Goal: Transaction & Acquisition: Purchase product/service

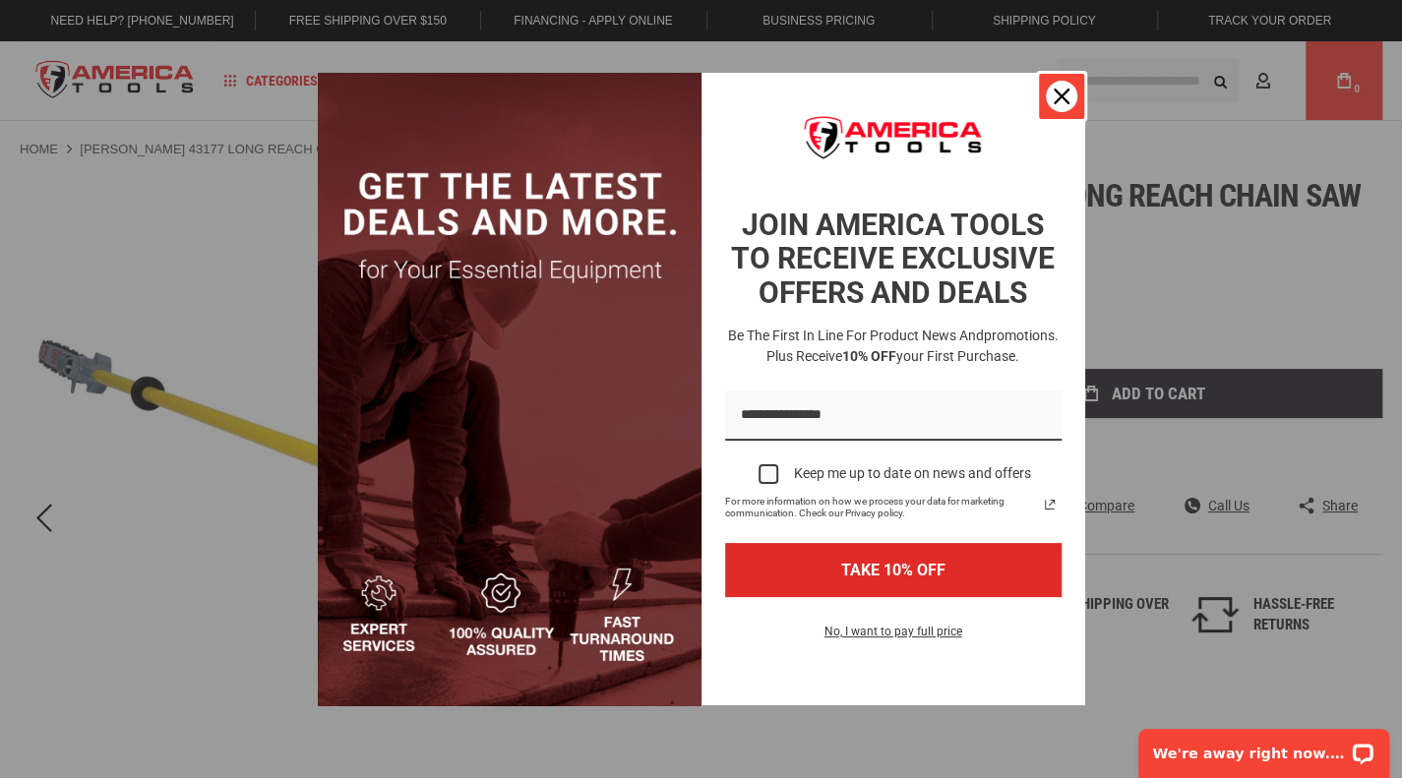
click at [1057, 91] on icon "close icon" at bounding box center [1062, 97] width 16 height 16
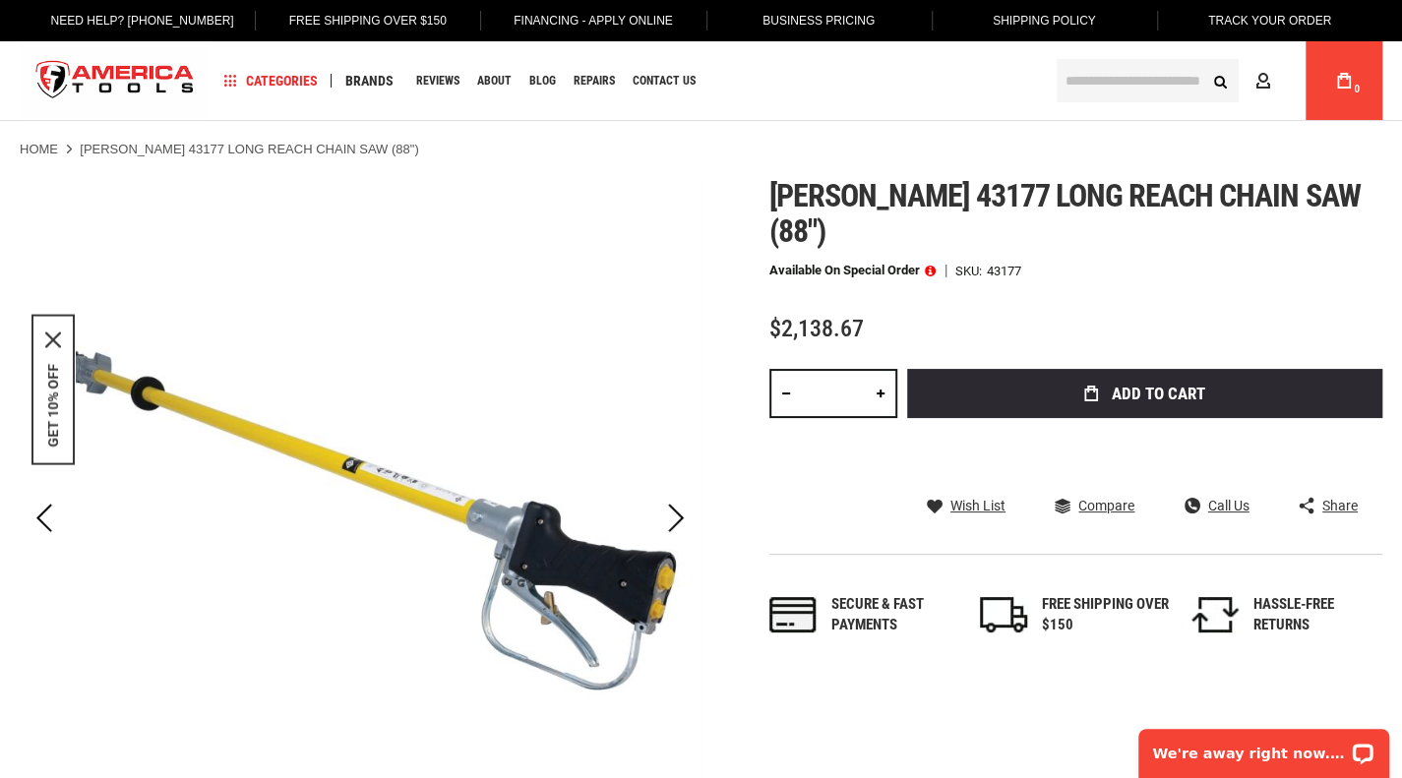
click at [878, 369] on link at bounding box center [880, 393] width 33 height 49
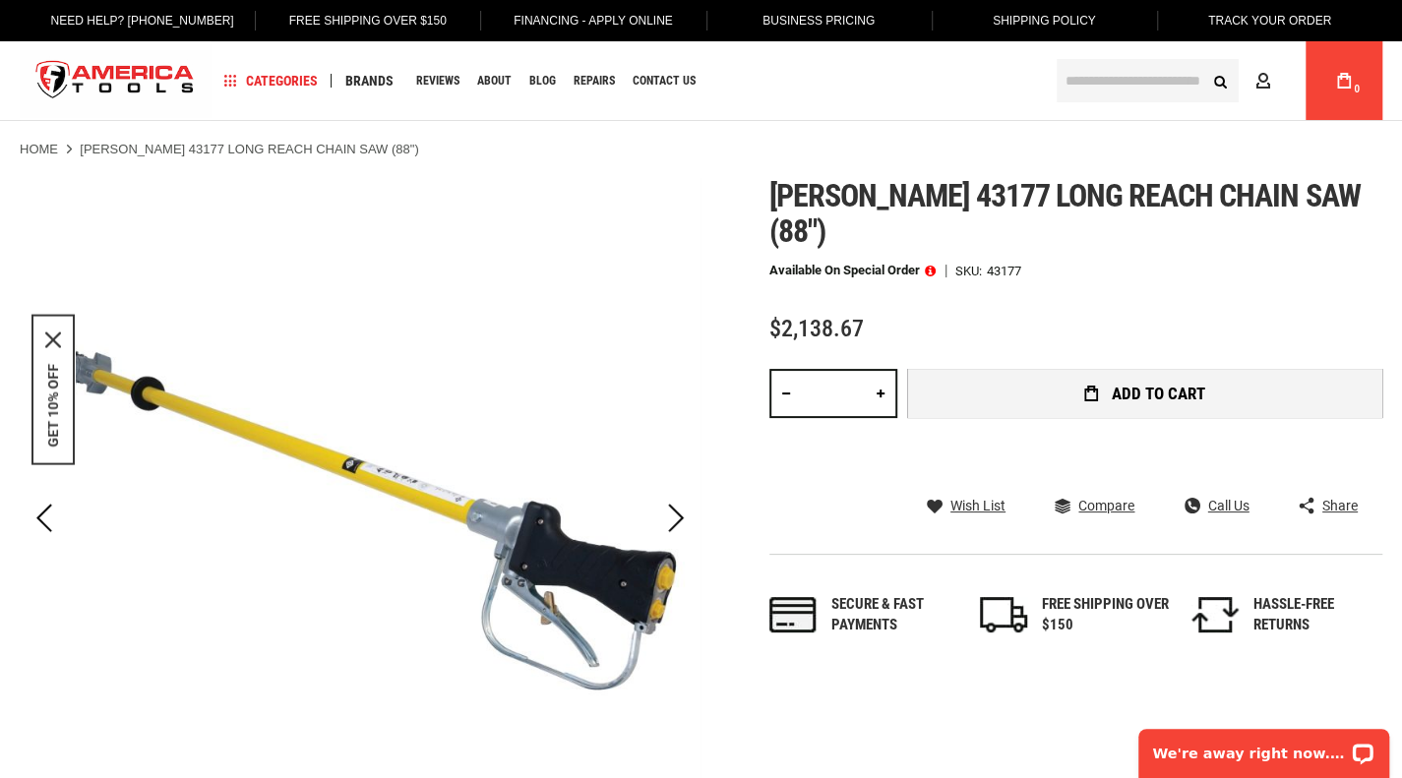
click at [1027, 369] on button "Add to Cart" at bounding box center [1144, 393] width 475 height 49
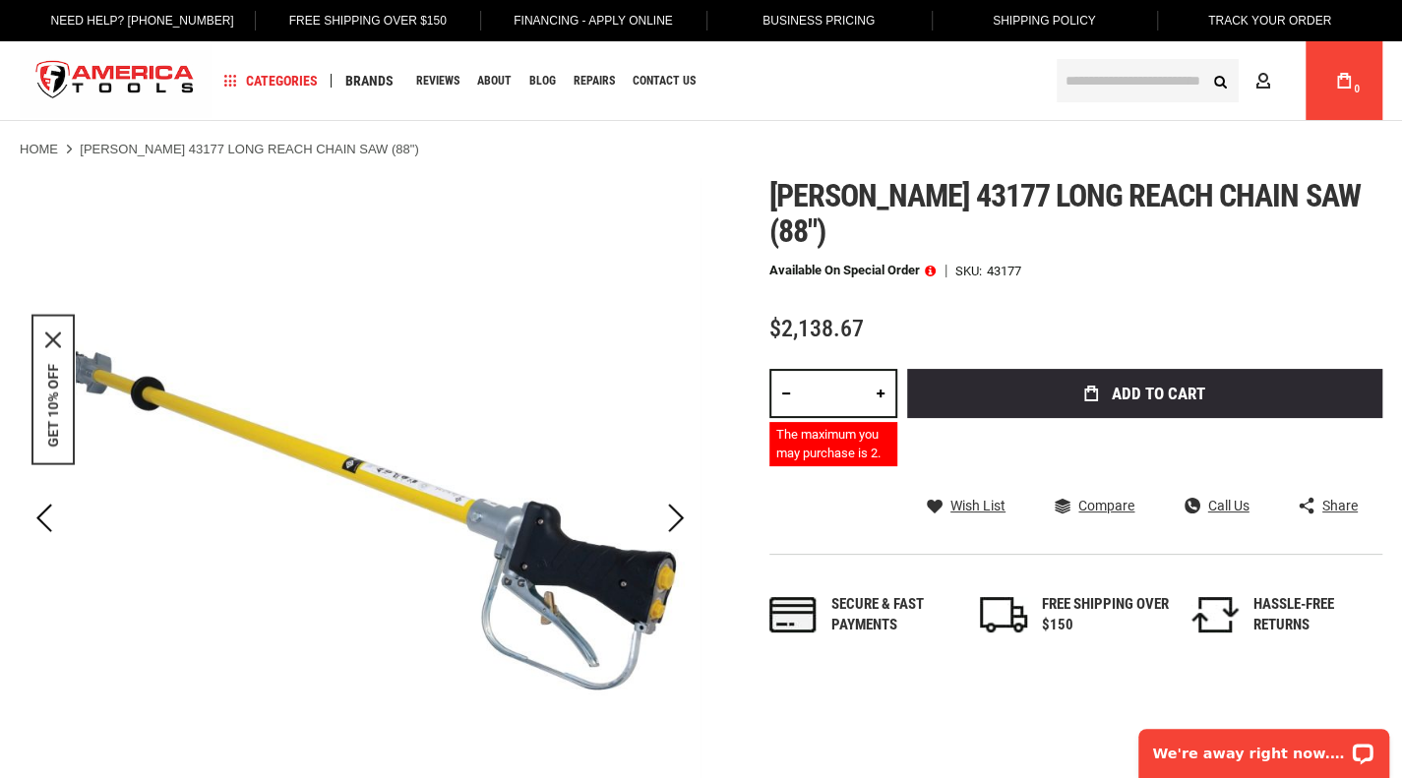
click at [781, 369] on link at bounding box center [786, 393] width 33 height 49
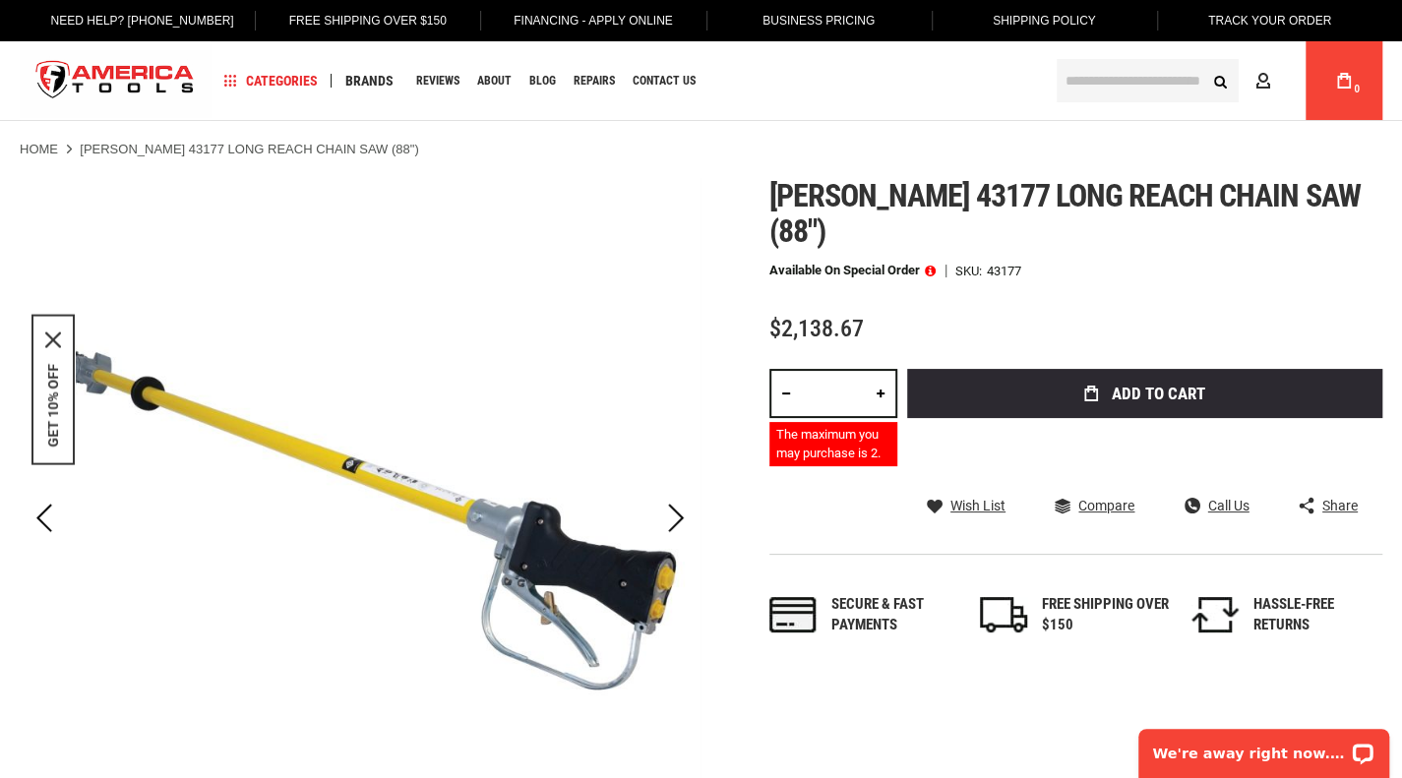
click at [881, 369] on link at bounding box center [880, 393] width 33 height 49
type input "*"
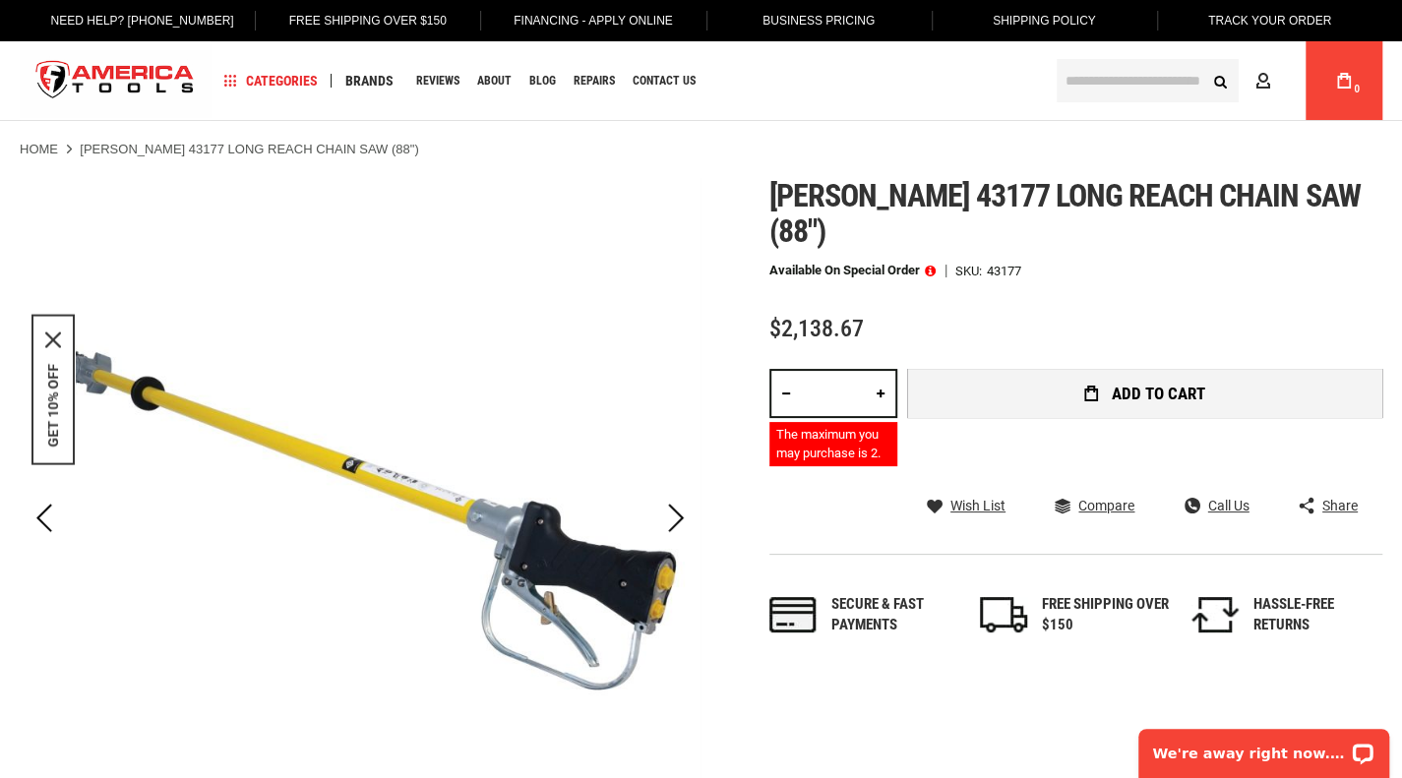
click at [992, 369] on button "Add to Cart" at bounding box center [1144, 393] width 475 height 49
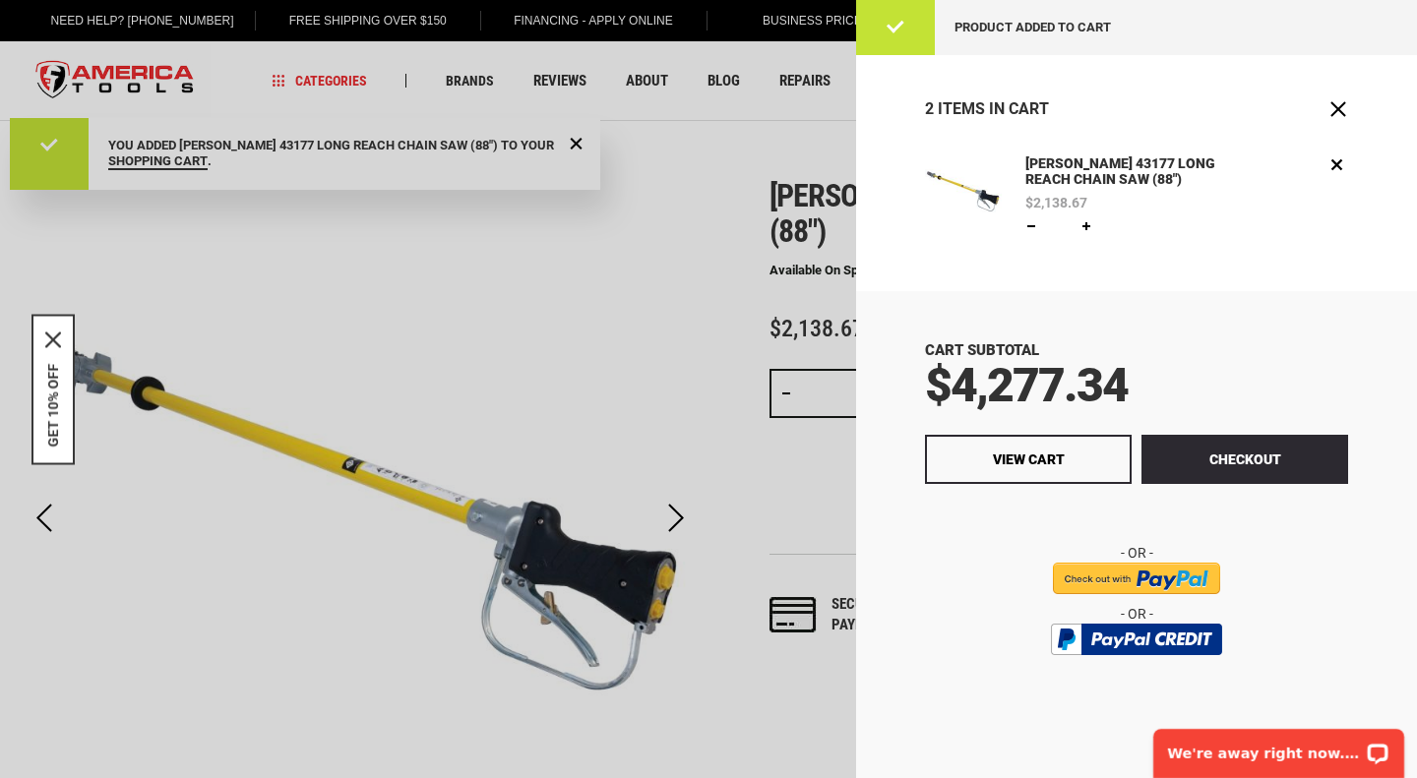
click at [777, 298] on div at bounding box center [708, 389] width 1417 height 778
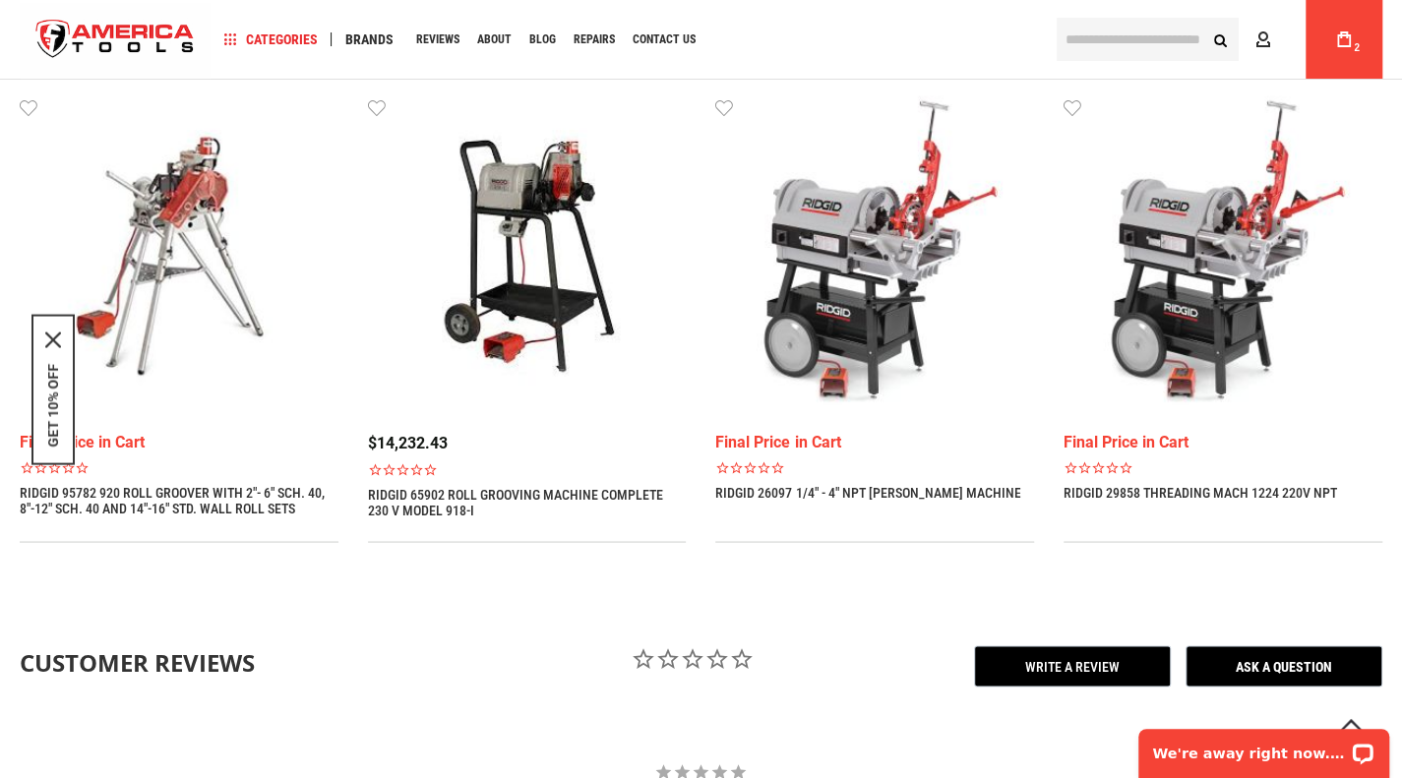
scroll to position [2612, 0]
